Goal: Browse casually

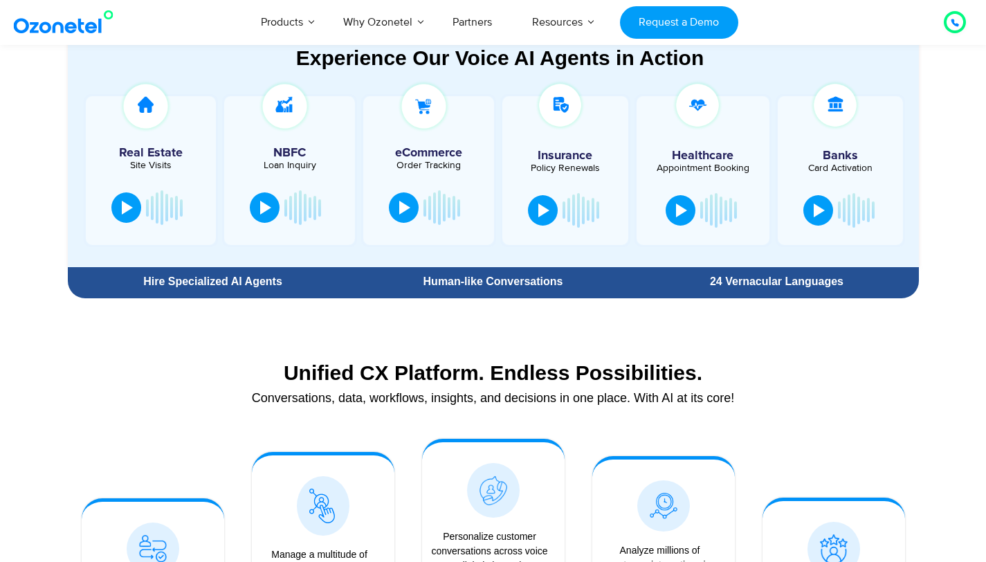
scroll to position [793, 0]
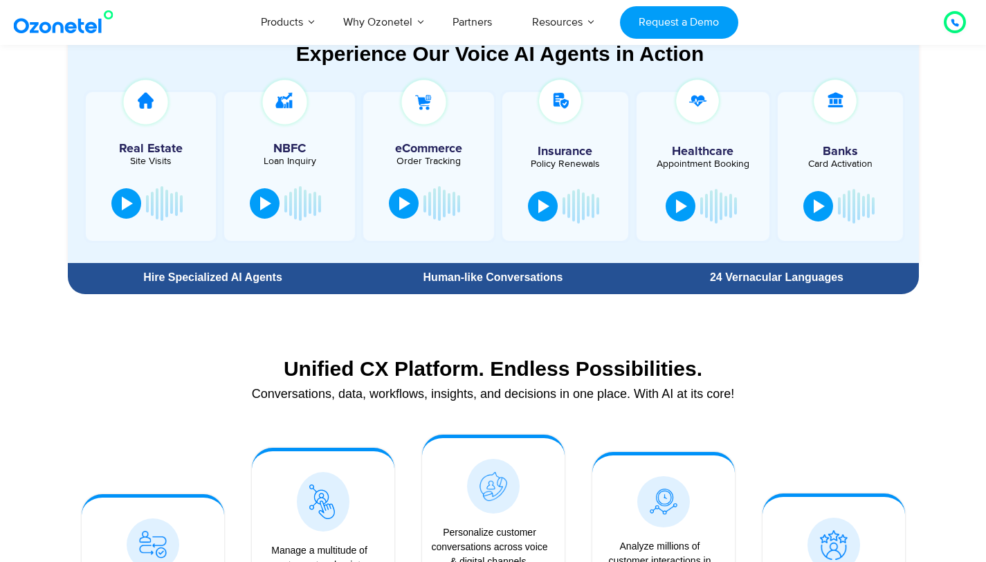
click at [966, 134] on section "Experience Our Voice AI Agents in Action Real Estate Site Visits NBFC Loan Inqu…" at bounding box center [493, 139] width 986 height 321
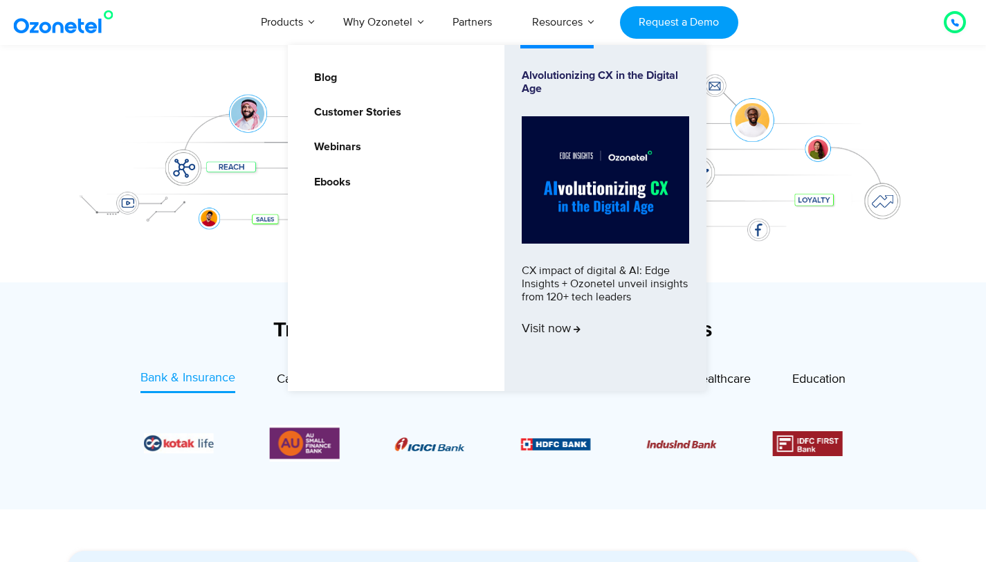
scroll to position [301, 0]
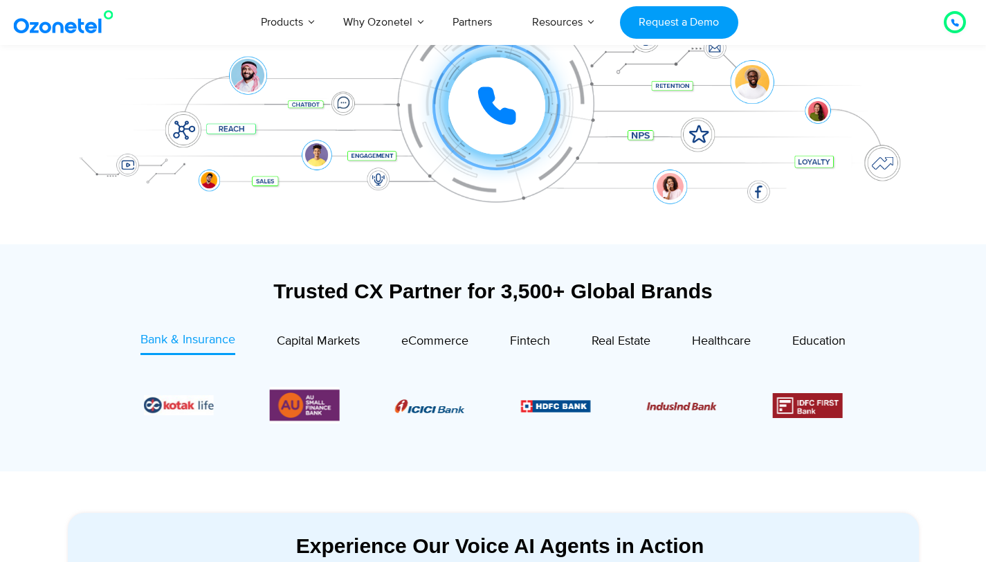
click at [491, 450] on div "Bank & Insurance Capital Markets" at bounding box center [493, 398] width 823 height 134
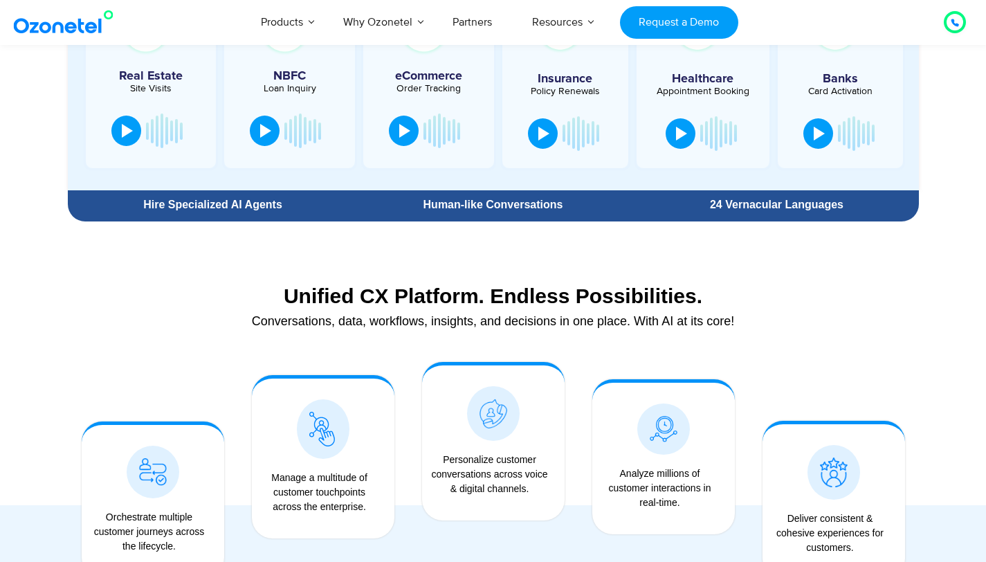
scroll to position [868, 0]
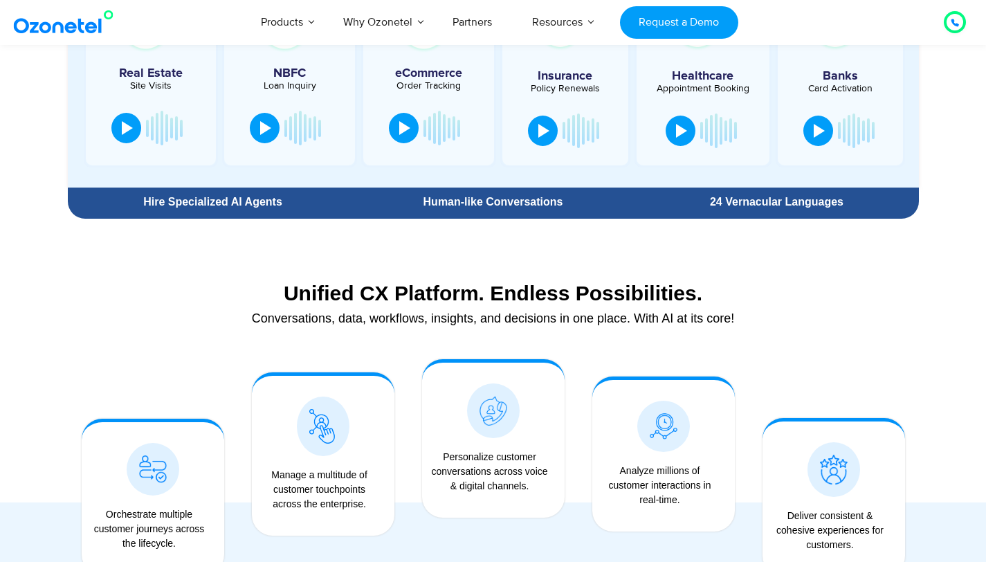
click at [744, 274] on div "Unified CX Platform. Endless Possibilities. Conversations, data, workflows, ins…" at bounding box center [493, 306] width 851 height 64
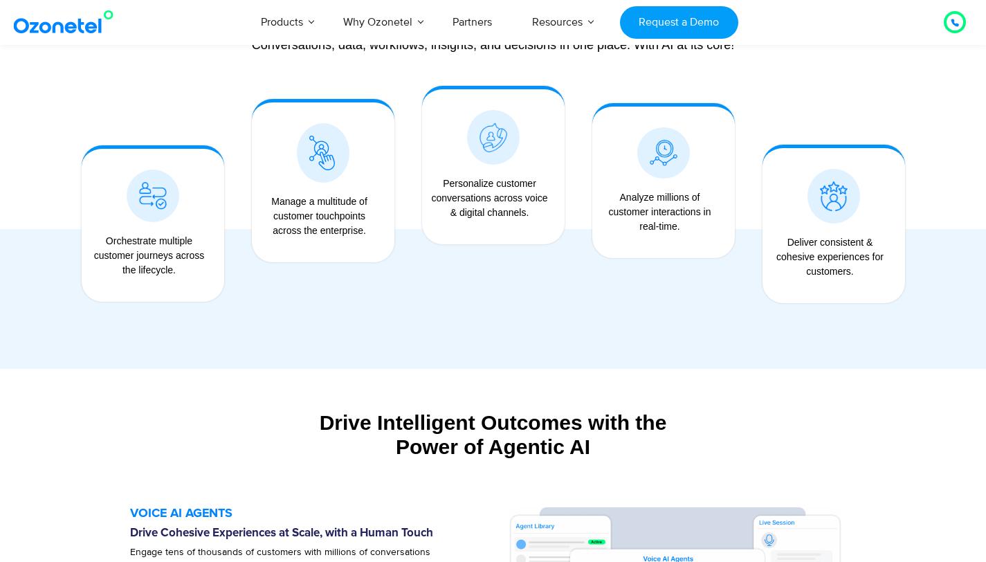
scroll to position [1154, 0]
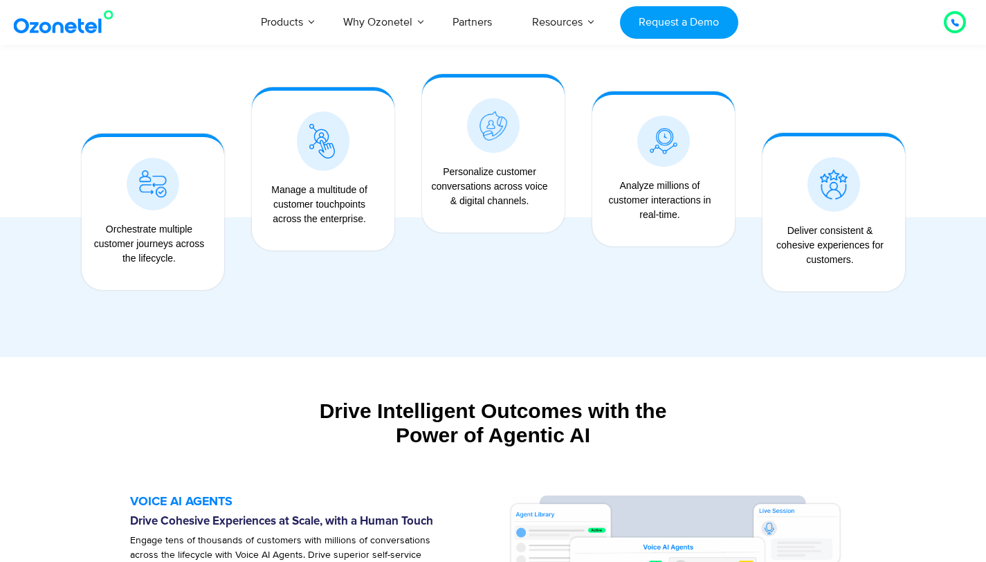
click at [830, 129] on div at bounding box center [834, 212] width 170 height 235
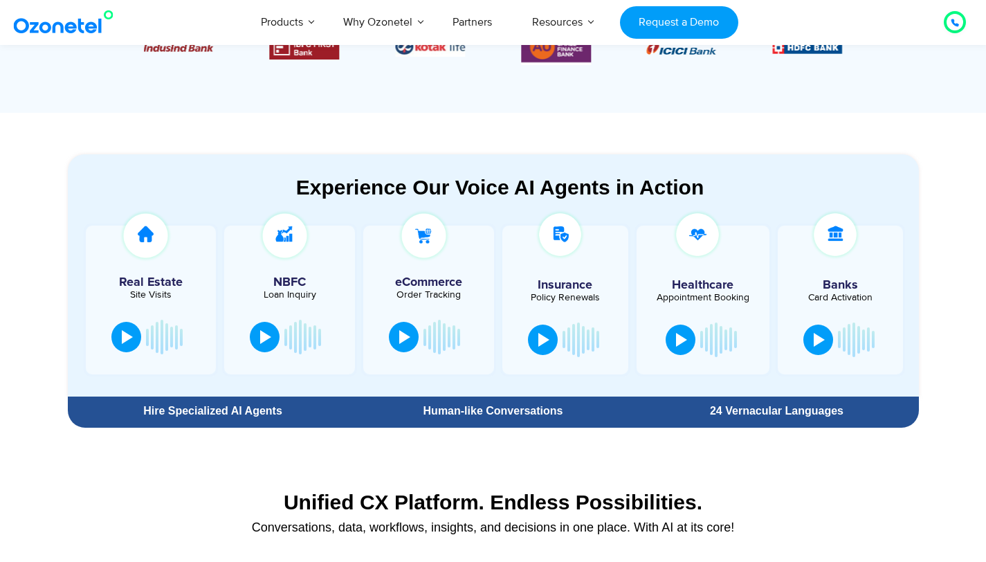
scroll to position [668, 0]
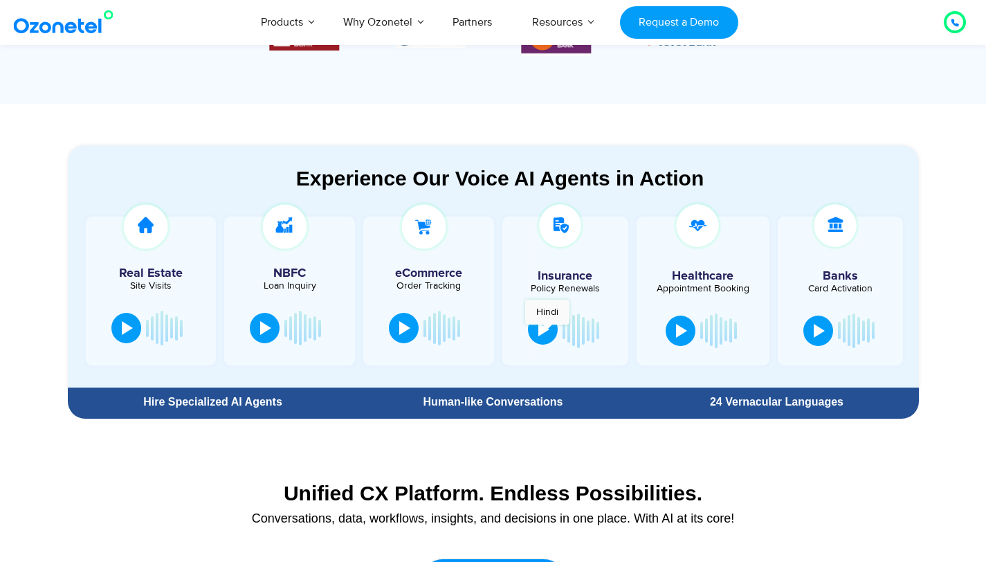
click at [547, 331] on div at bounding box center [543, 329] width 11 height 14
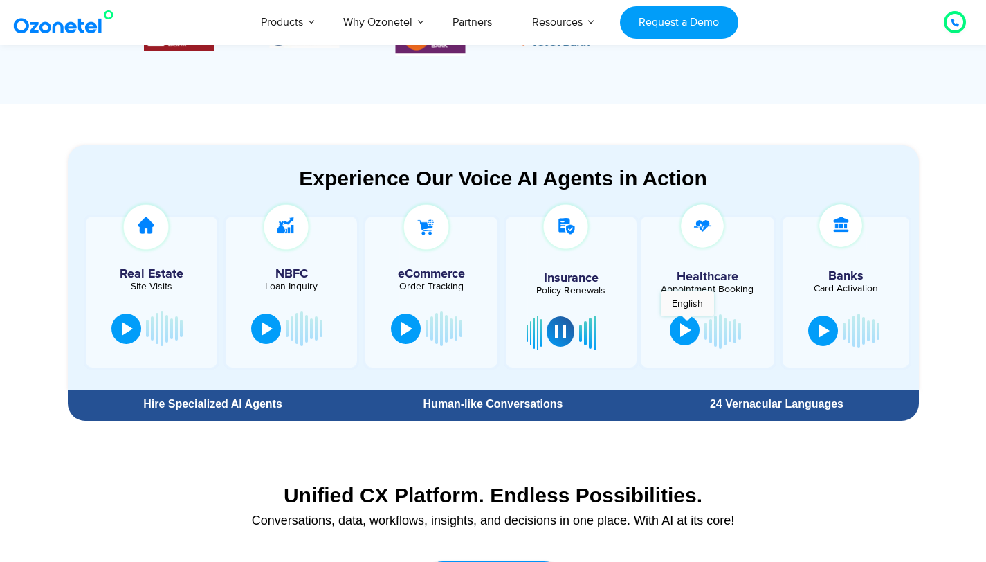
click at [687, 323] on div at bounding box center [685, 330] width 11 height 14
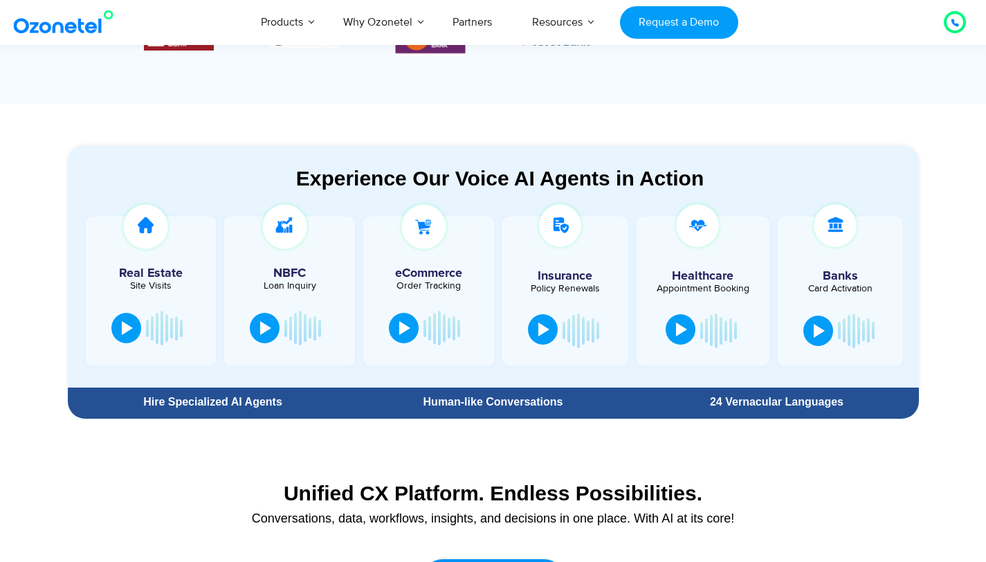
click at [687, 323] on button at bounding box center [681, 329] width 30 height 30
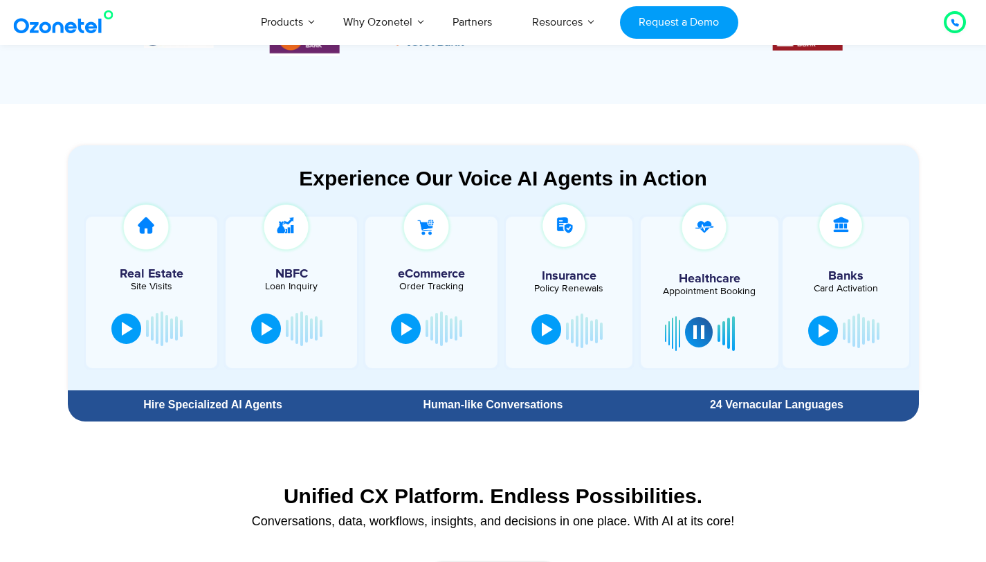
click at [696, 330] on div at bounding box center [698, 332] width 11 height 14
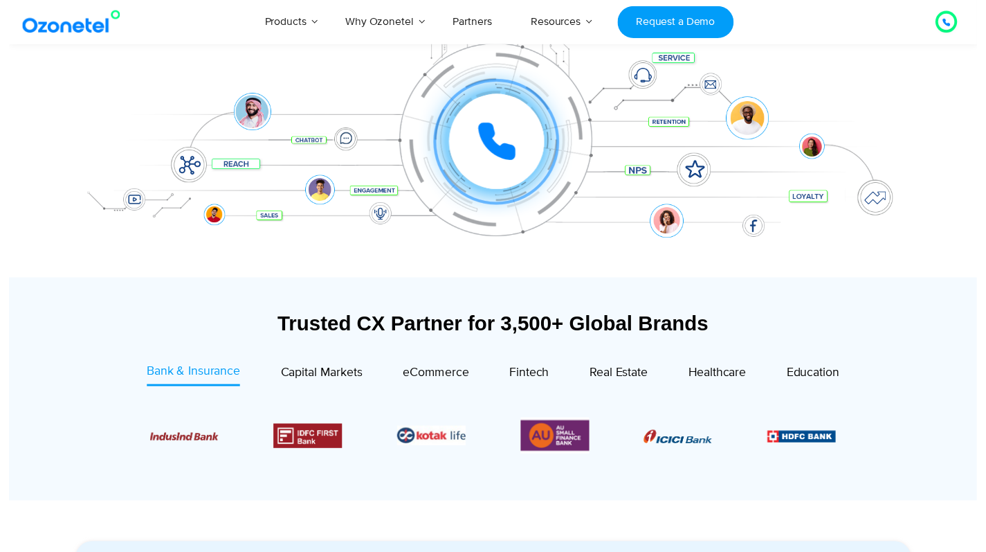
scroll to position [0, 0]
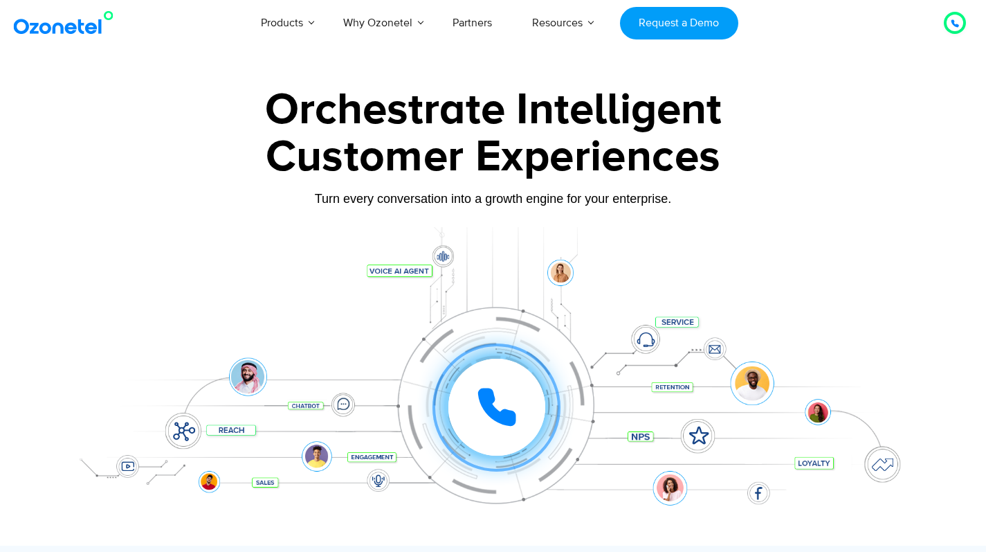
click at [949, 20] on div at bounding box center [955, 23] width 17 height 17
click at [864, 91] on div "Orchestrate Intelligent" at bounding box center [493, 110] width 865 height 44
click at [708, 156] on div "Customer Experiences" at bounding box center [493, 157] width 865 height 66
click at [949, 17] on div at bounding box center [955, 23] width 17 height 17
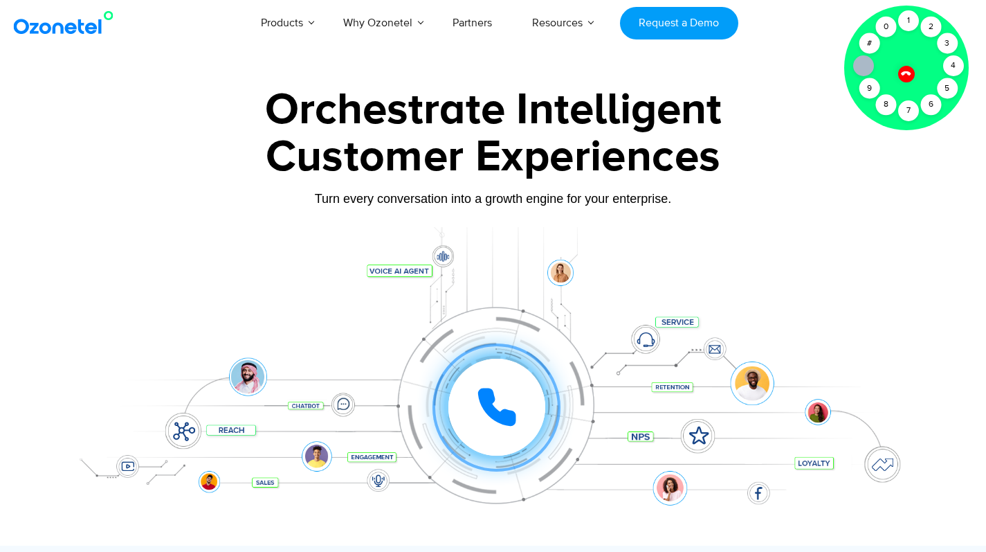
click at [905, 74] on icon at bounding box center [906, 73] width 12 height 12
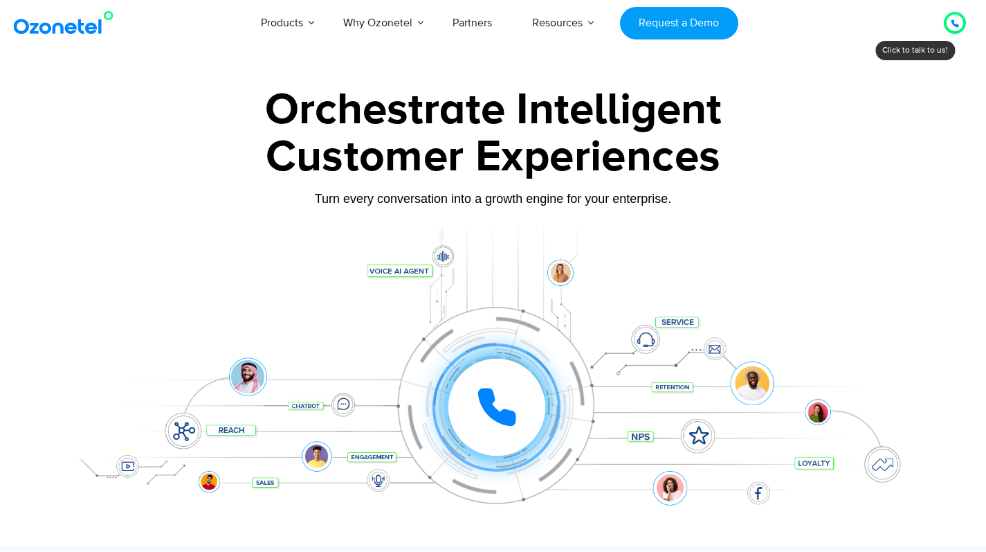
click at [949, 26] on div at bounding box center [955, 23] width 17 height 17
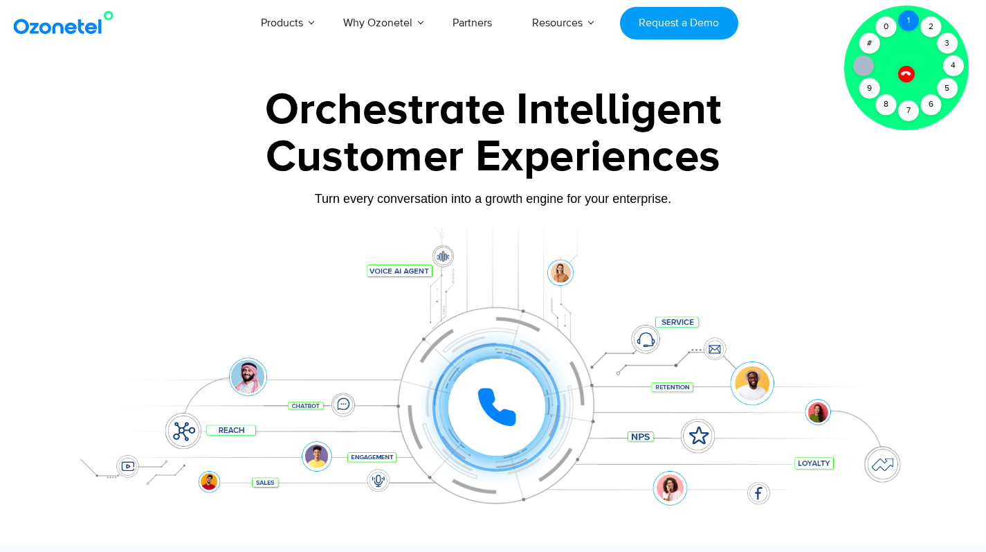
click at [910, 24] on div "1" at bounding box center [908, 20] width 21 height 21
click at [911, 66] on div at bounding box center [906, 68] width 125 height 125
click at [908, 68] on div at bounding box center [907, 74] width 24 height 24
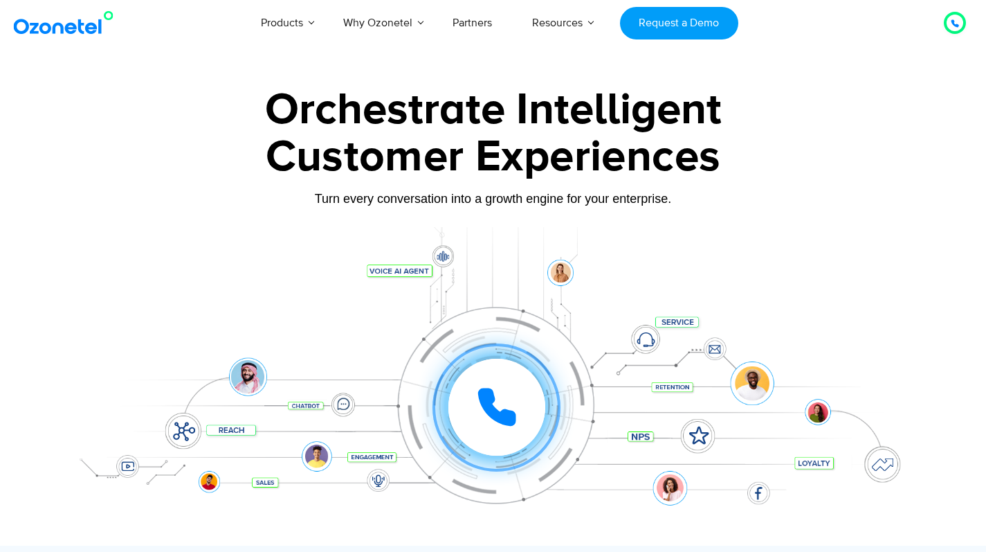
click at [951, 35] on div at bounding box center [955, 23] width 26 height 26
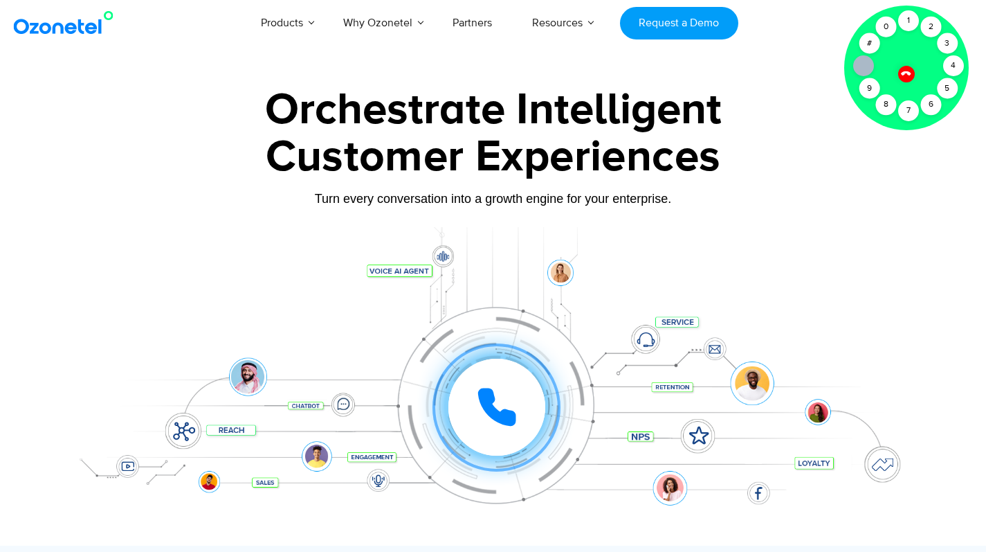
click at [781, 89] on div "Orchestrate Intelligent" at bounding box center [493, 110] width 865 height 44
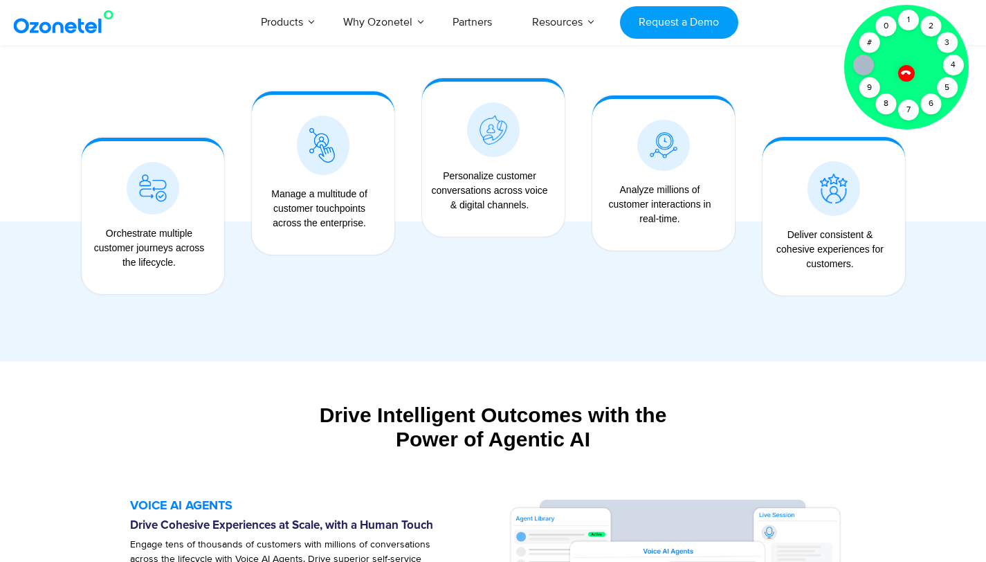
scroll to position [1309, 0]
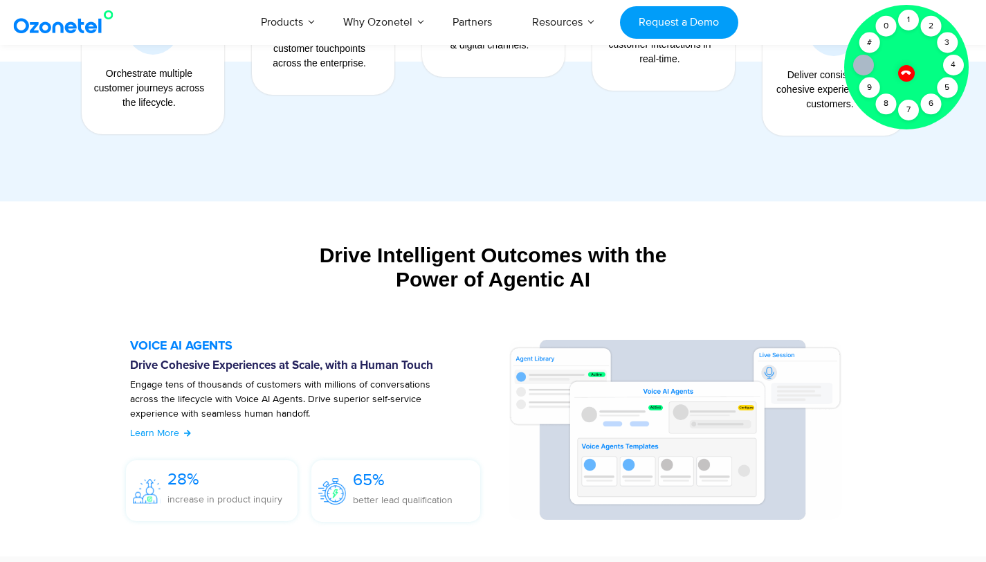
click at [909, 69] on div at bounding box center [907, 74] width 24 height 24
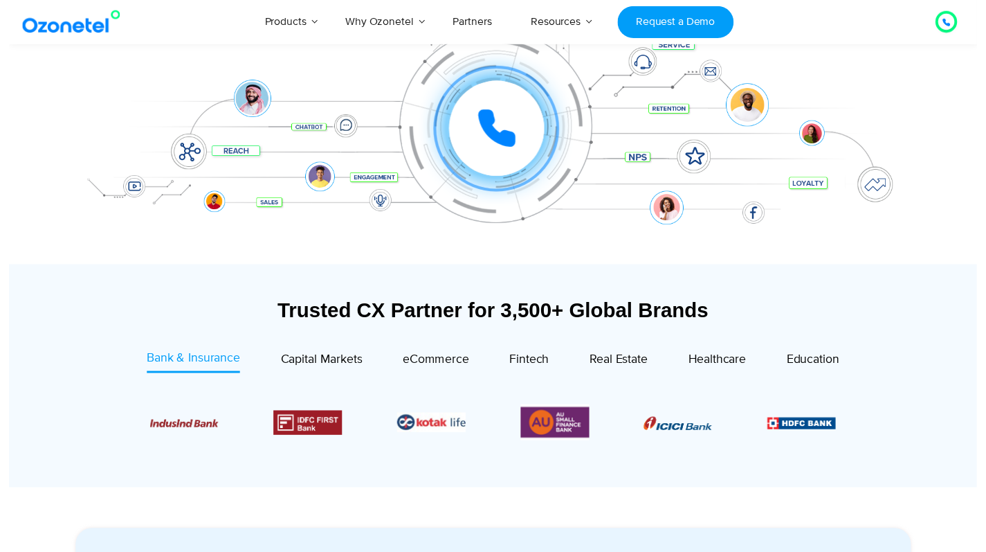
scroll to position [0, 0]
